Goal: Navigation & Orientation: Find specific page/section

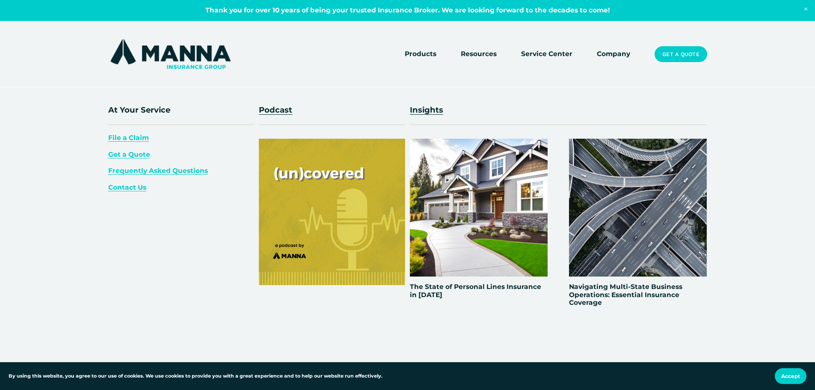
click at [482, 50] on span "Resources" at bounding box center [479, 54] width 36 height 11
click at [124, 192] on p "Contact Us" at bounding box center [181, 187] width 146 height 11
click at [122, 185] on span "Contact Us" at bounding box center [127, 187] width 38 height 8
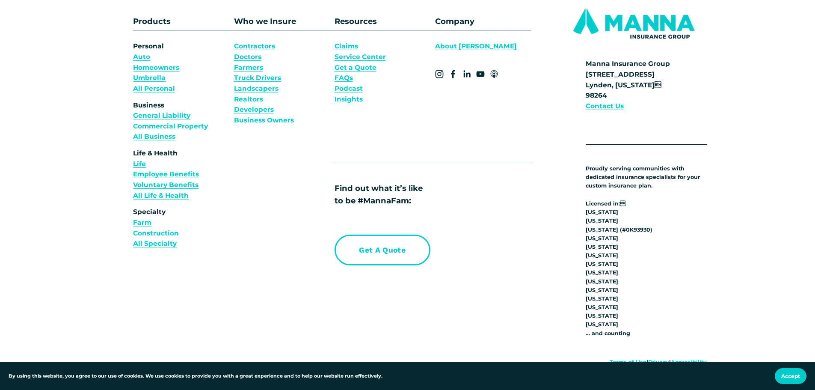
scroll to position [513, 0]
click at [600, 109] on strong "Contact Us" at bounding box center [604, 106] width 38 height 8
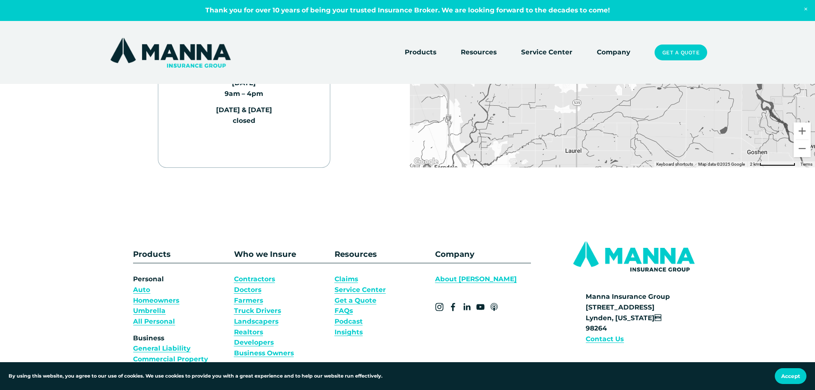
scroll to position [214, 0]
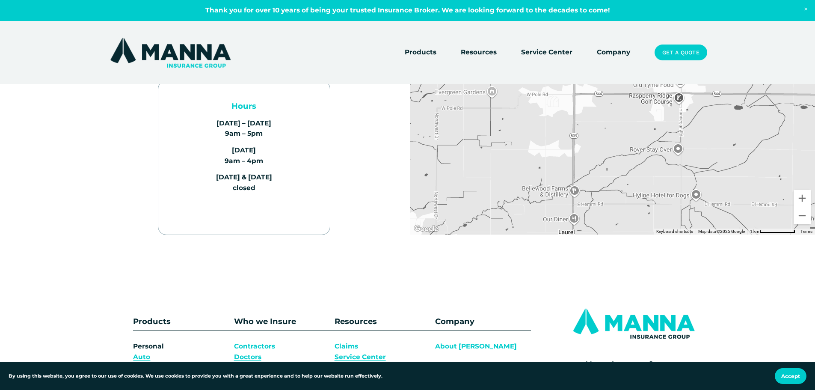
click at [554, 49] on link "Service Center" at bounding box center [546, 53] width 51 height 12
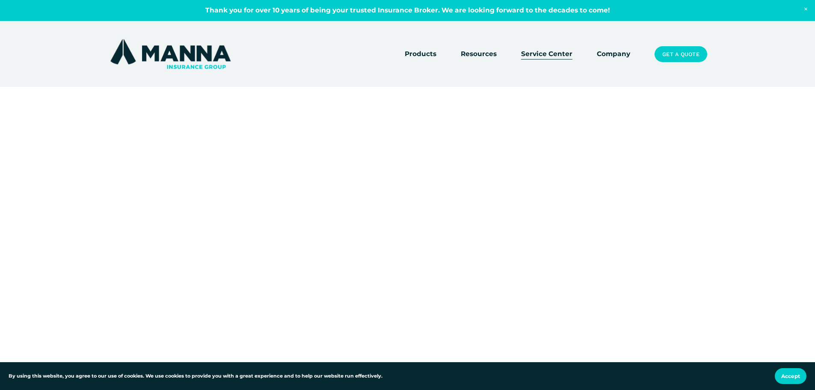
click at [607, 56] on link "Company" at bounding box center [613, 54] width 33 height 12
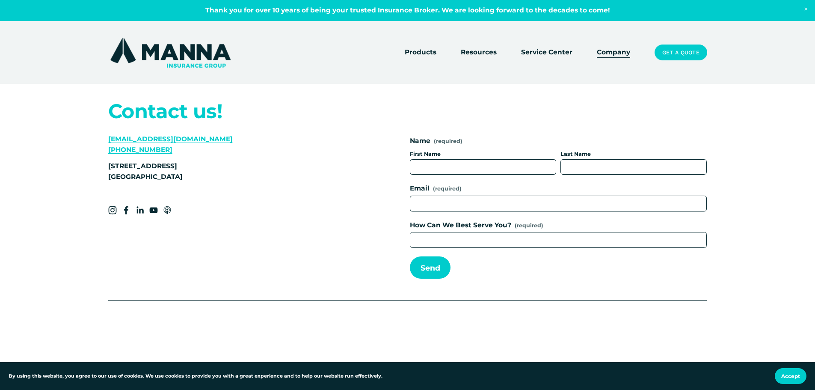
scroll to position [3464, 0]
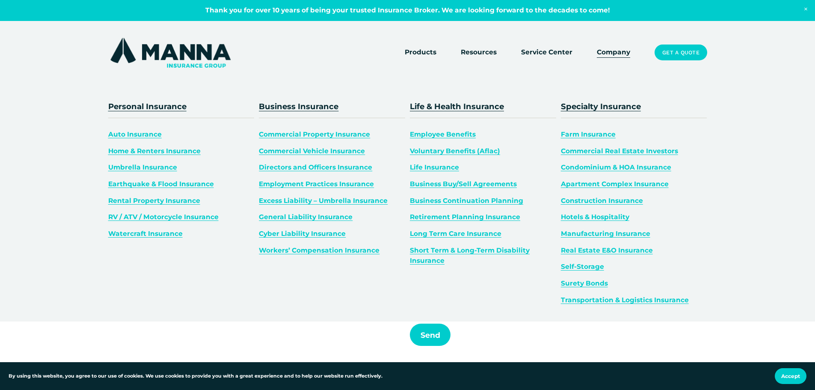
click at [411, 49] on span "Products" at bounding box center [421, 52] width 32 height 11
click at [290, 106] on span "Business Insurance" at bounding box center [299, 106] width 80 height 10
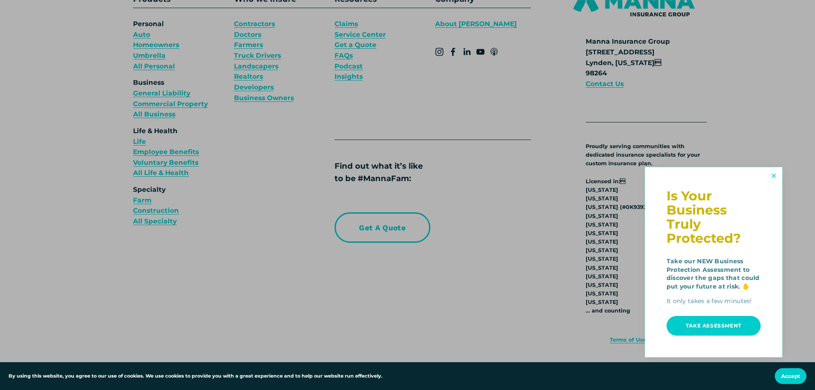
scroll to position [2266, 0]
